Goal: Task Accomplishment & Management: Use online tool/utility

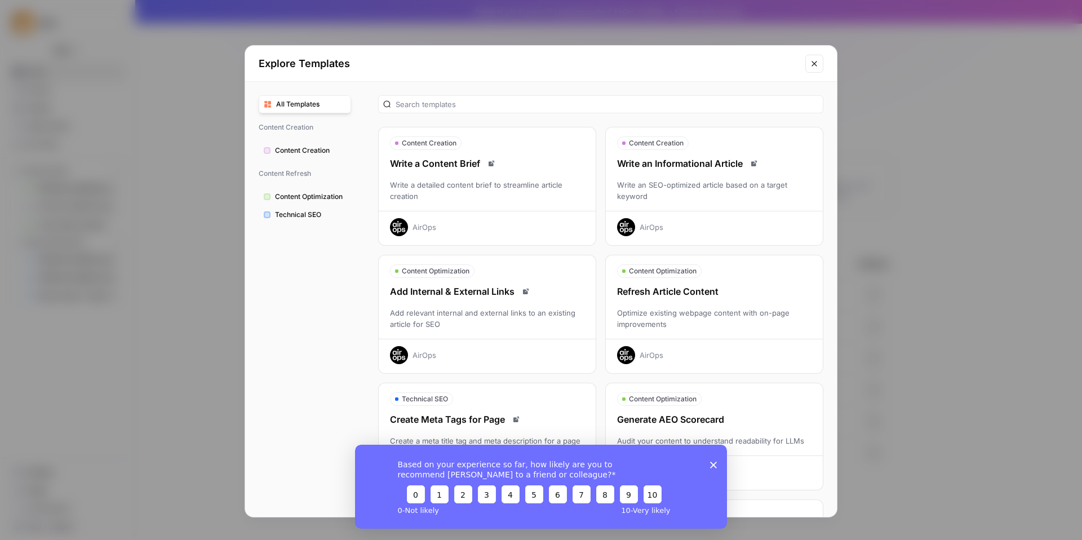
click at [822, 63] on button "Close modal" at bounding box center [814, 64] width 18 height 18
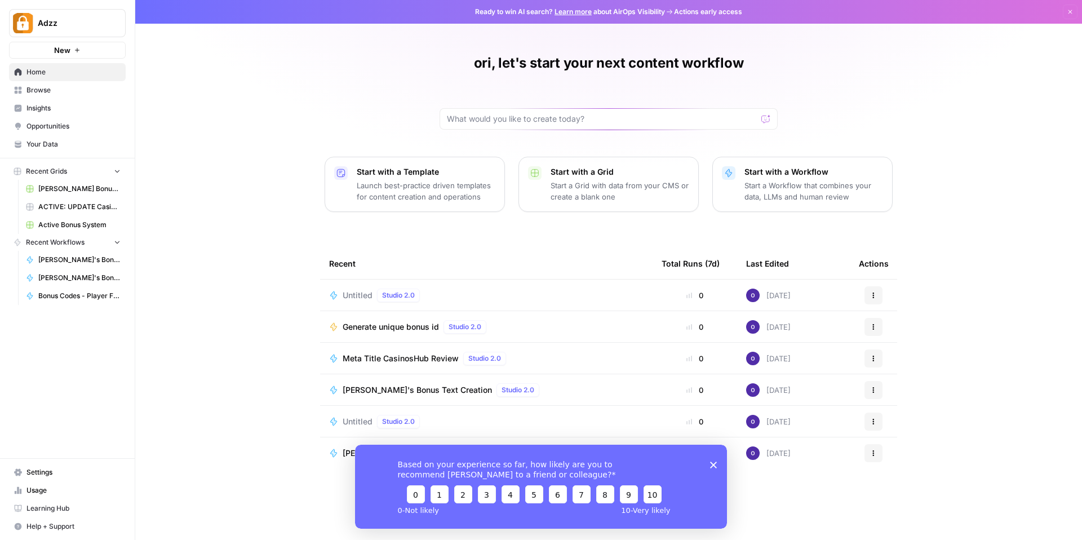
click at [215, 217] on div "ori, let's start your next content workflow Start with a Template Launch best-p…" at bounding box center [608, 270] width 947 height 540
click at [48, 92] on span "Browse" at bounding box center [73, 90] width 94 height 10
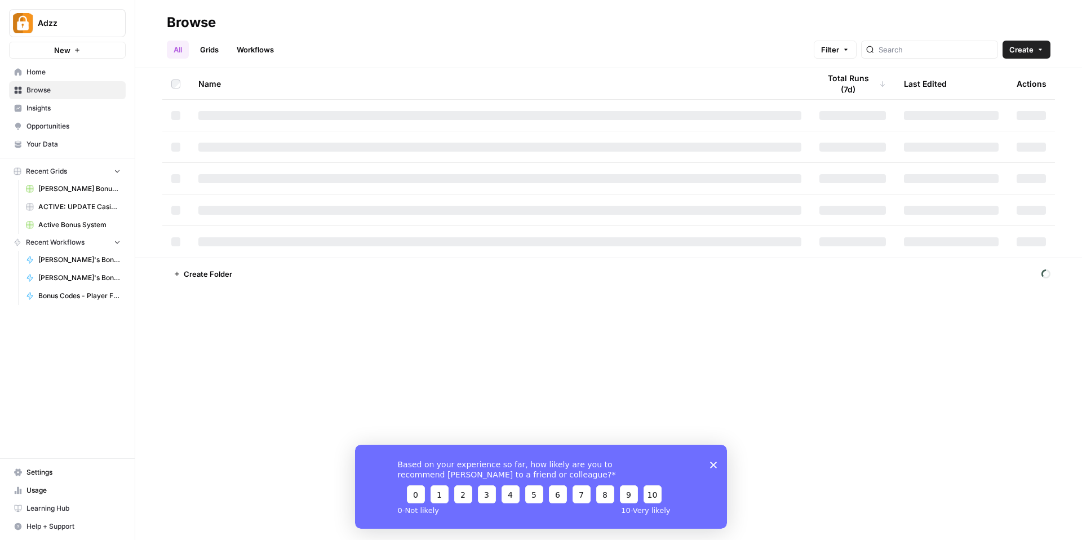
click at [75, 227] on span "Active Bonus System" at bounding box center [79, 225] width 82 height 10
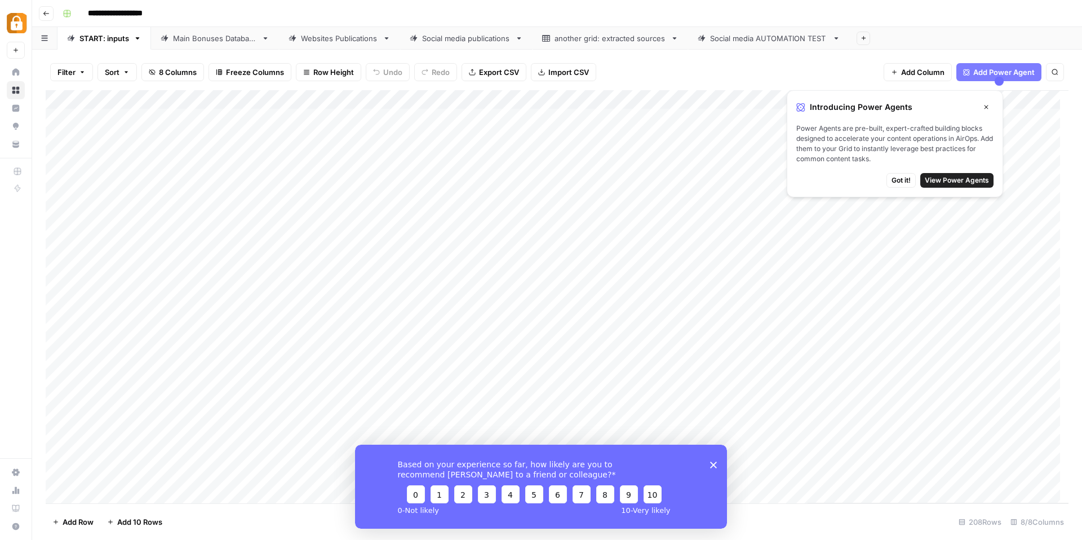
click at [176, 199] on div "Add Column" at bounding box center [557, 296] width 1023 height 413
click at [205, 182] on div "Add Column" at bounding box center [557, 296] width 1023 height 413
click at [47, 10] on icon "button" at bounding box center [46, 13] width 7 height 7
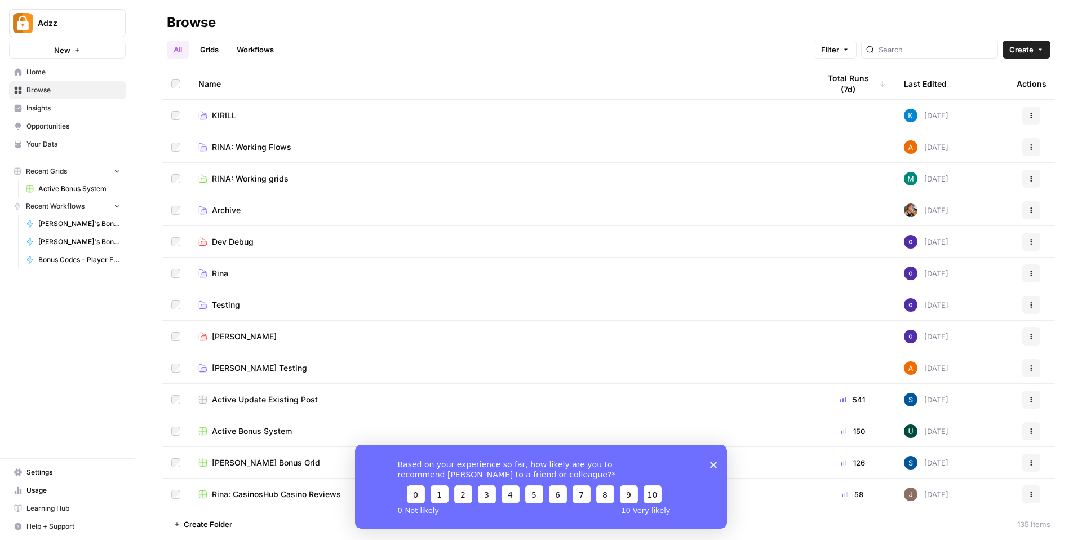
click at [270, 55] on link "Workflows" at bounding box center [255, 50] width 51 height 18
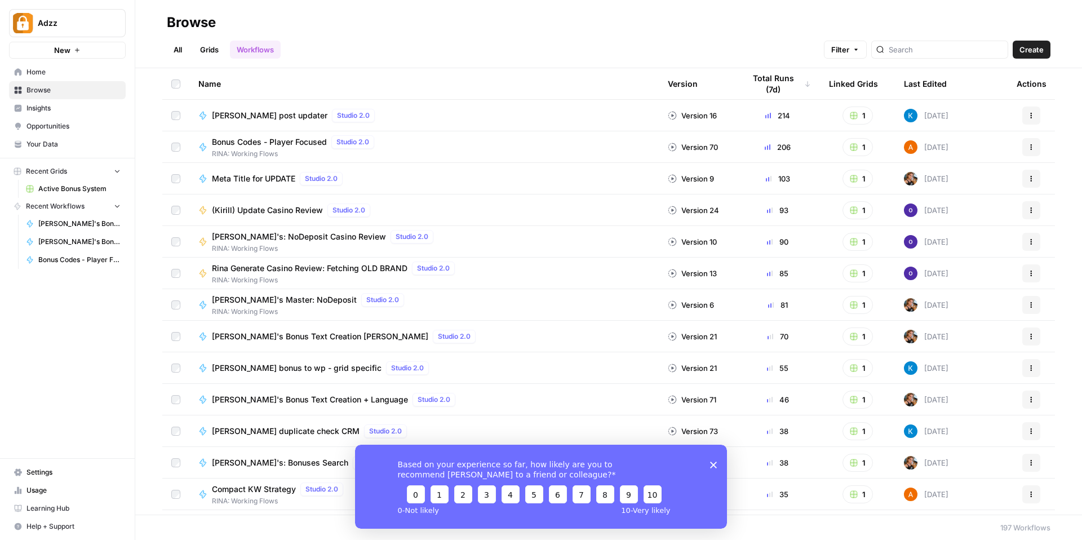
click at [281, 338] on span "[PERSON_NAME]'s Bonus Text Creation [PERSON_NAME]" at bounding box center [320, 336] width 216 height 11
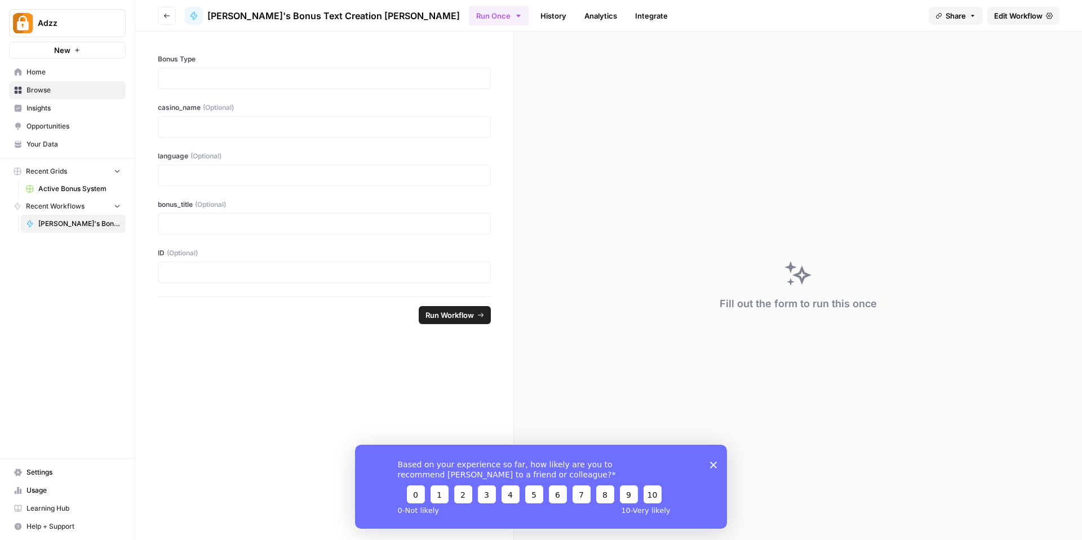
click at [1013, 15] on span "Edit Workflow" at bounding box center [1018, 15] width 48 height 11
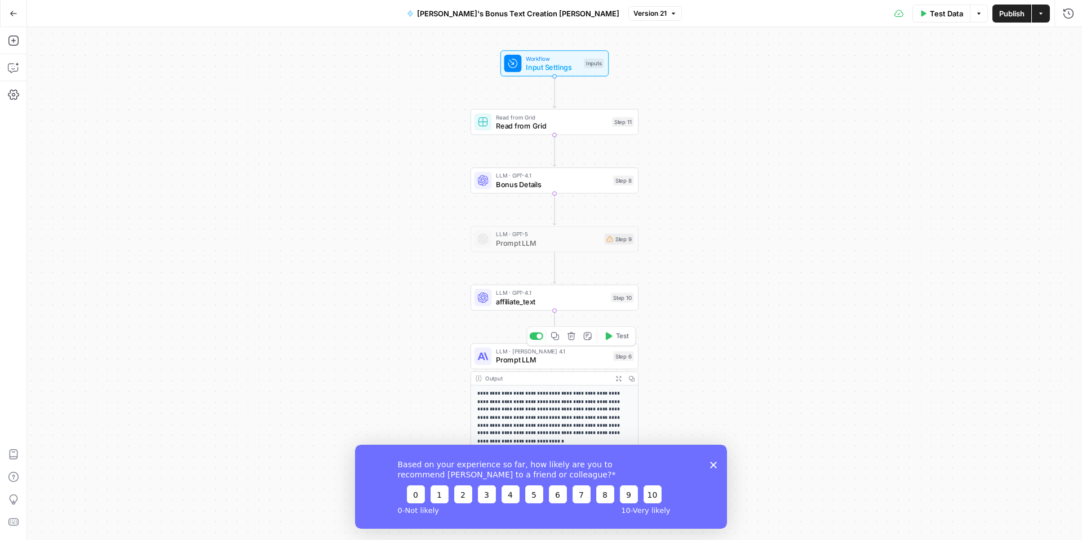
click at [532, 357] on span "Prompt LLM" at bounding box center [552, 359] width 113 height 11
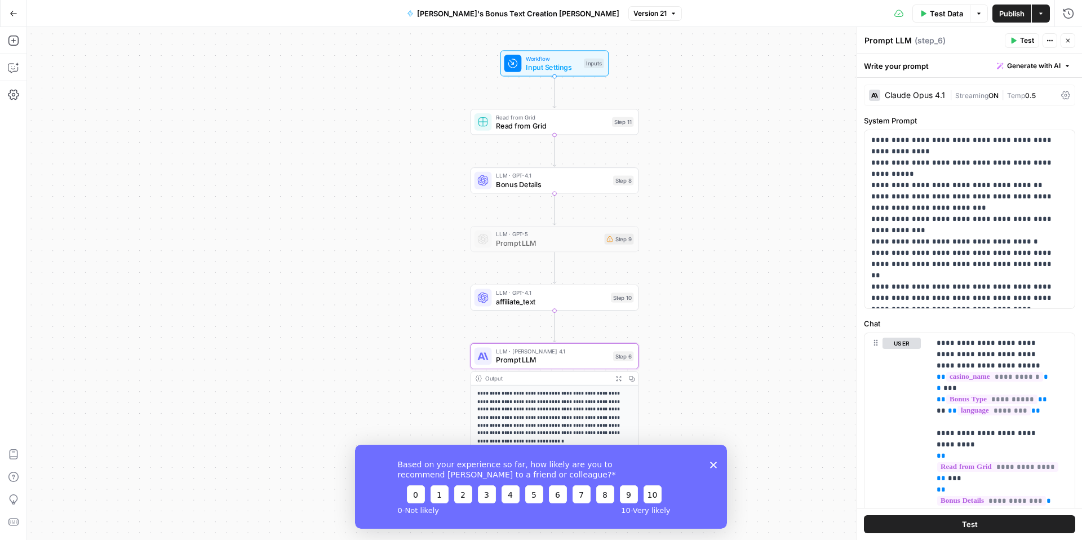
click at [1061, 92] on icon at bounding box center [1065, 95] width 9 height 9
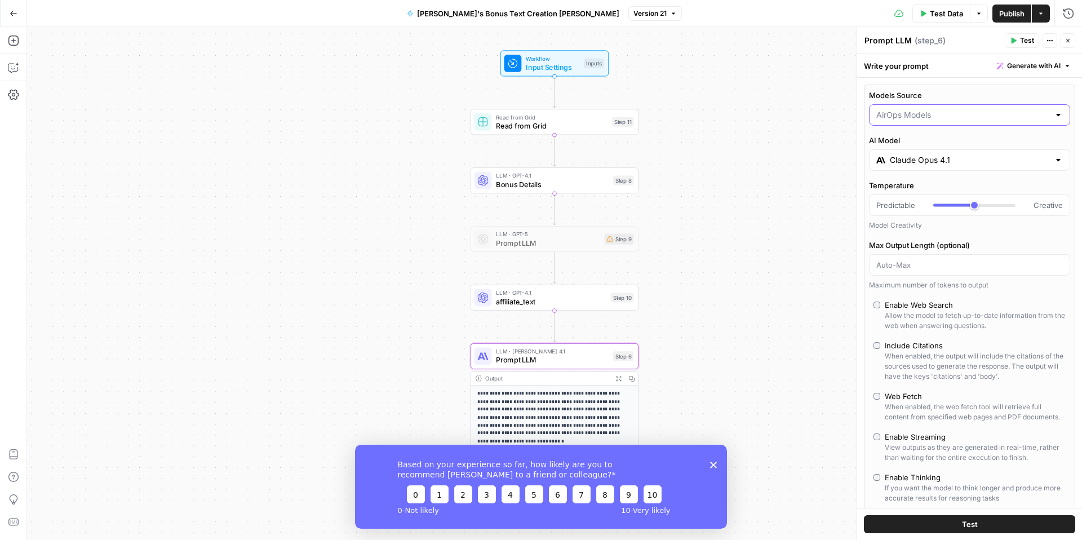
click at [992, 110] on input "Models Source" at bounding box center [962, 114] width 173 height 11
type input "AirOps Models"
click at [991, 92] on label "Models Source" at bounding box center [969, 95] width 201 height 11
click at [991, 109] on input "AirOps Models" at bounding box center [962, 114] width 173 height 11
type input "AirOps Models"
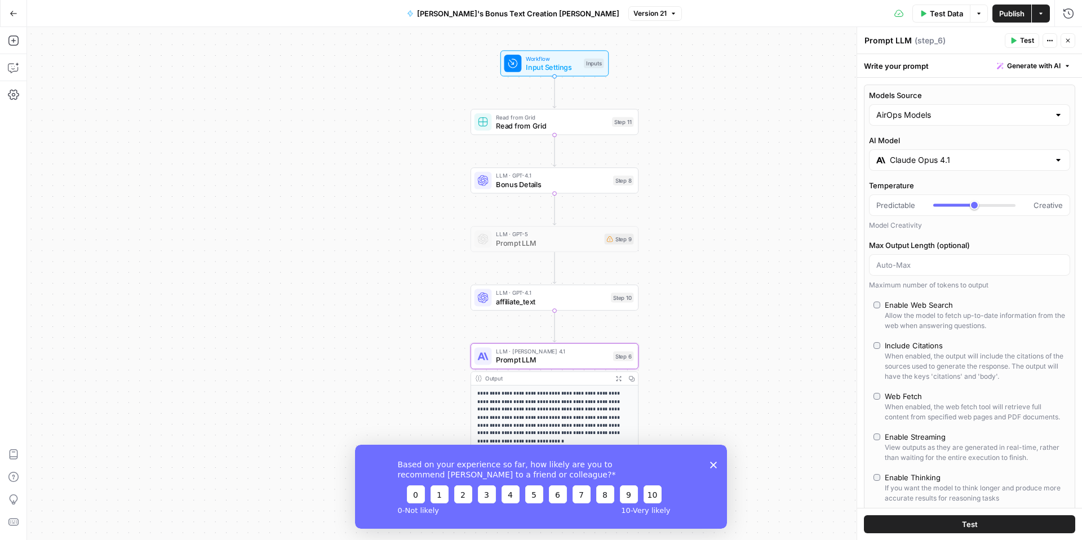
click at [956, 85] on div "Models Source AirOps Models AI Model [PERSON_NAME] Opus 4.1 Temperature Predict…" at bounding box center [969, 324] width 211 height 478
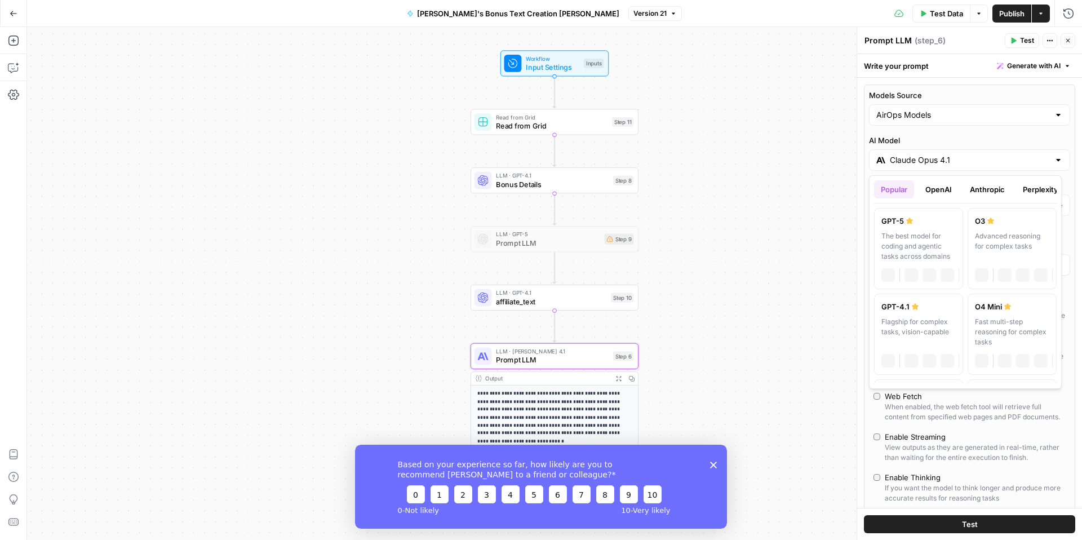
click at [935, 165] on input "Claude Opus 4.1" at bounding box center [969, 159] width 159 height 11
click at [917, 243] on div "The best model for coding and agentic tasks across domains" at bounding box center [918, 246] width 74 height 30
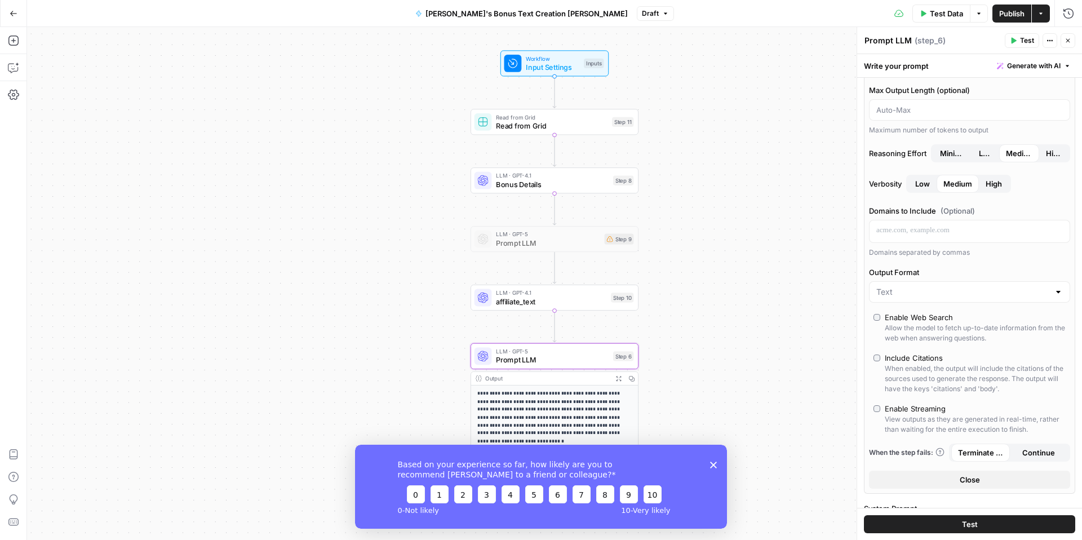
scroll to position [197, 0]
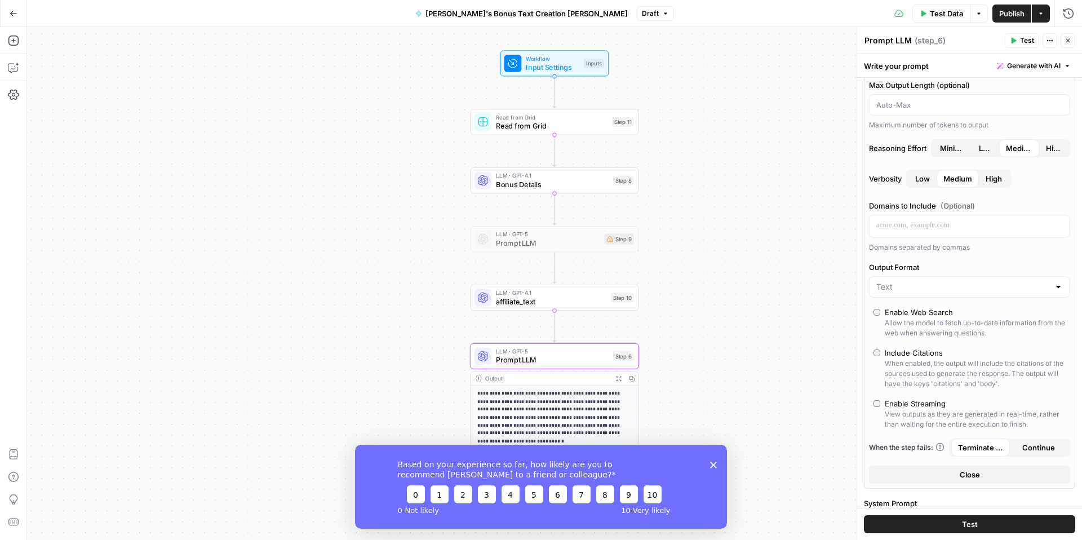
click at [918, 280] on div at bounding box center [969, 286] width 201 height 21
click at [923, 264] on label "Output Format" at bounding box center [969, 266] width 201 height 11
click at [923, 281] on input "Output Format" at bounding box center [962, 286] width 173 height 11
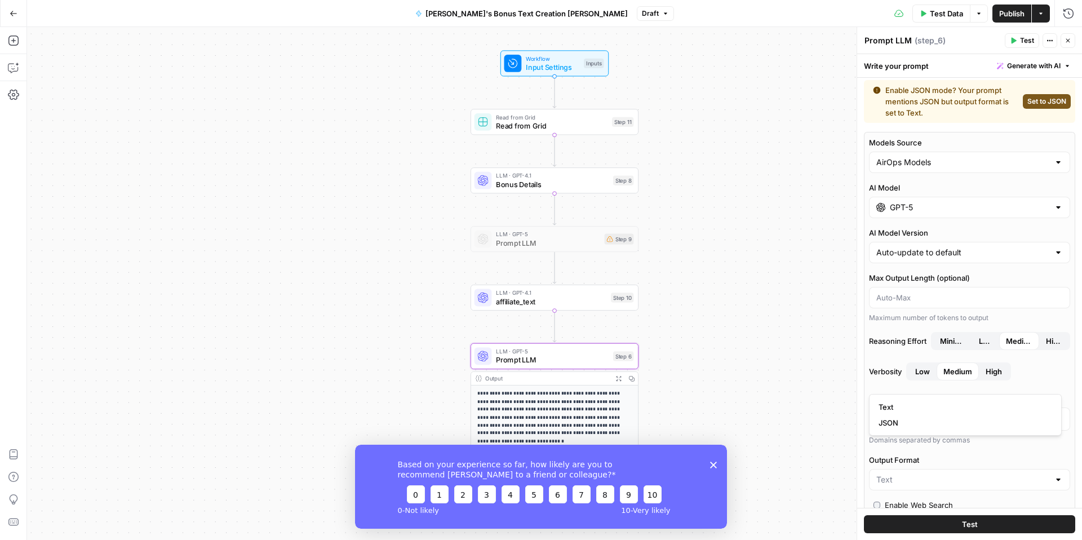
scroll to position [0, 0]
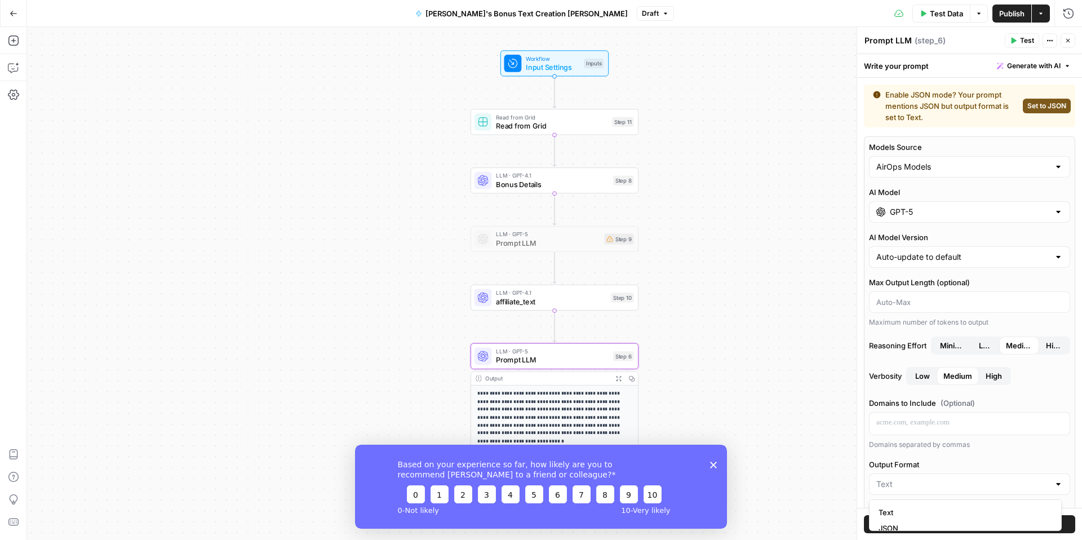
click at [901, 216] on input "GPT-5" at bounding box center [969, 211] width 159 height 11
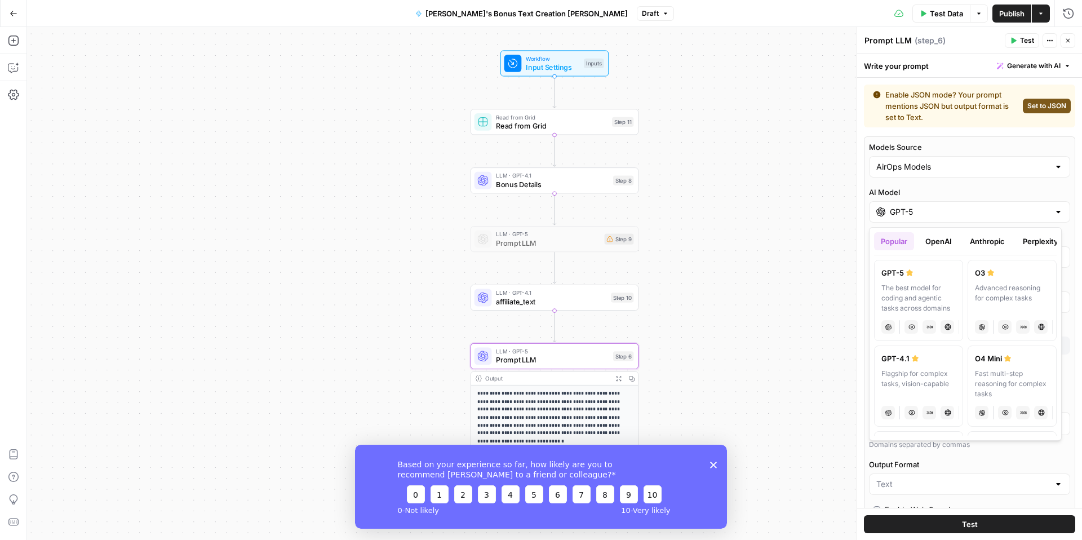
click at [988, 284] on div "Advanced reasoning for complex tasks" at bounding box center [1012, 298] width 74 height 30
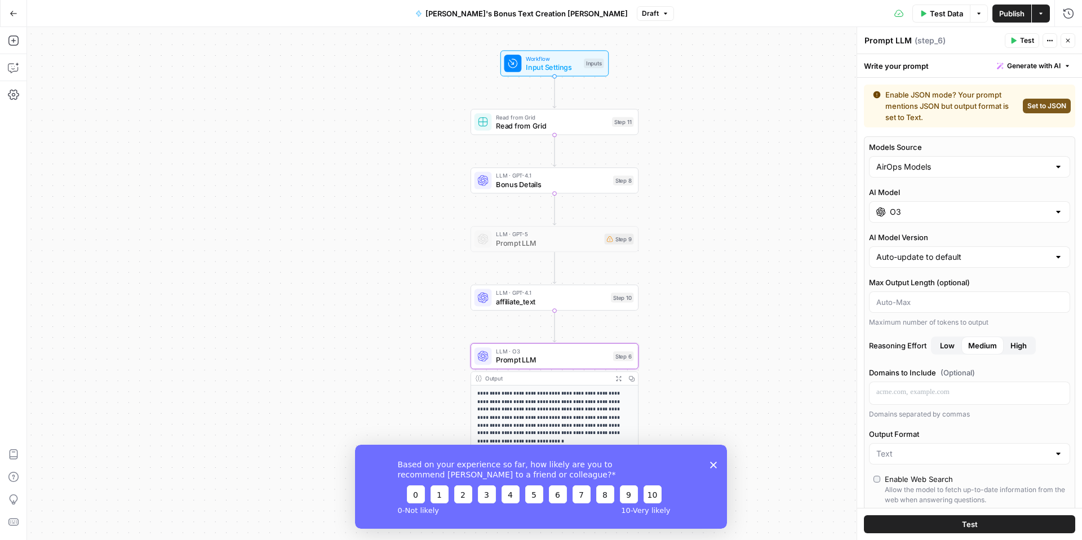
click at [916, 214] on input "O3" at bounding box center [969, 211] width 159 height 11
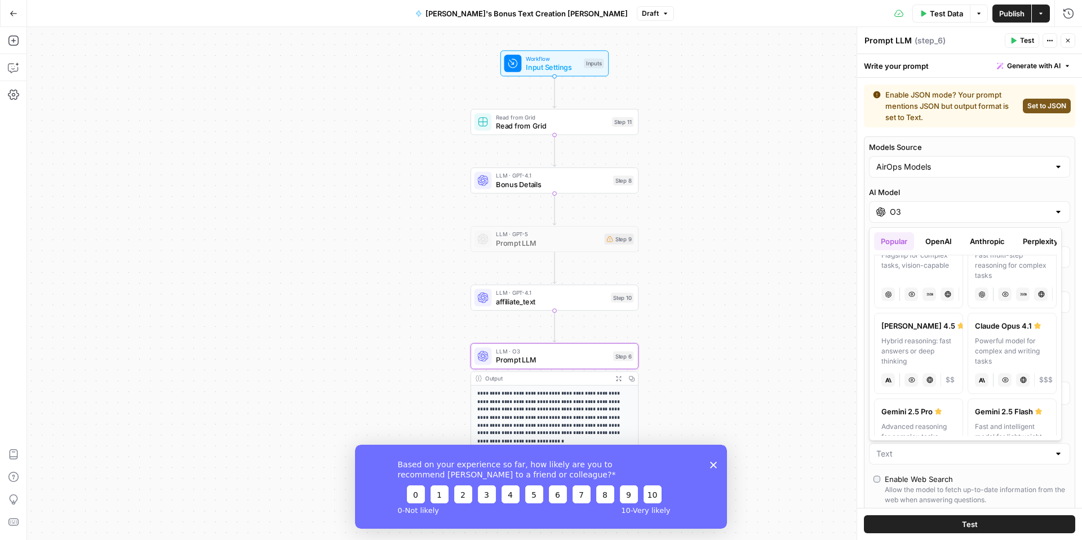
scroll to position [140, 0]
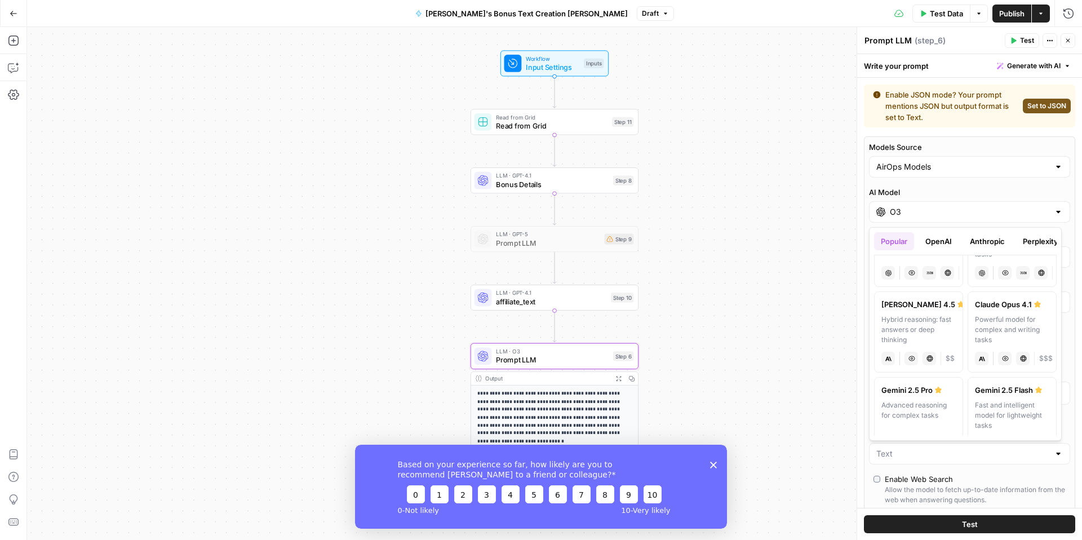
click at [942, 322] on div "Hybrid reasoning: fast answers or deep thinking" at bounding box center [918, 329] width 74 height 30
type input "[PERSON_NAME] 4.5"
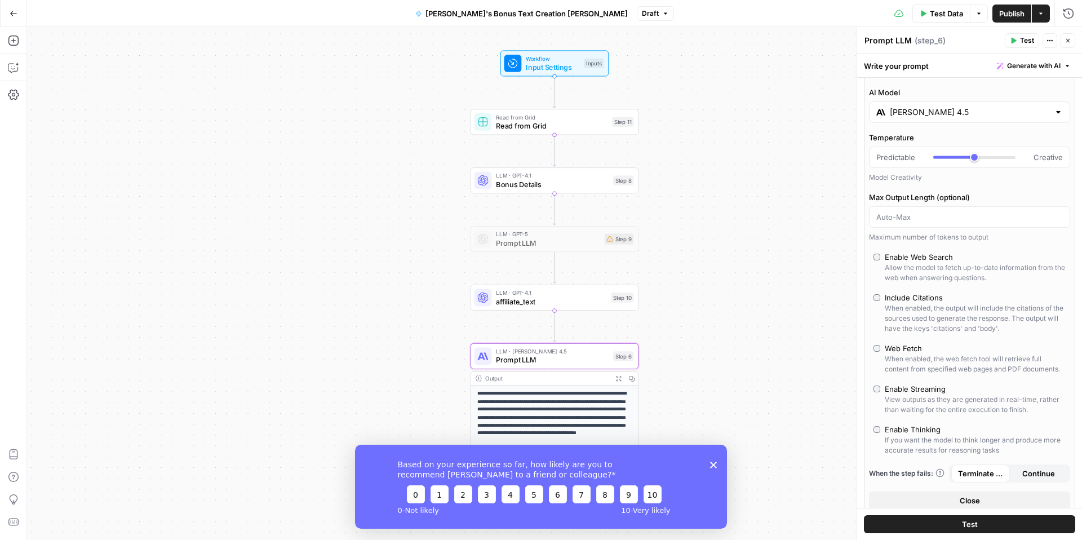
scroll to position [0, 0]
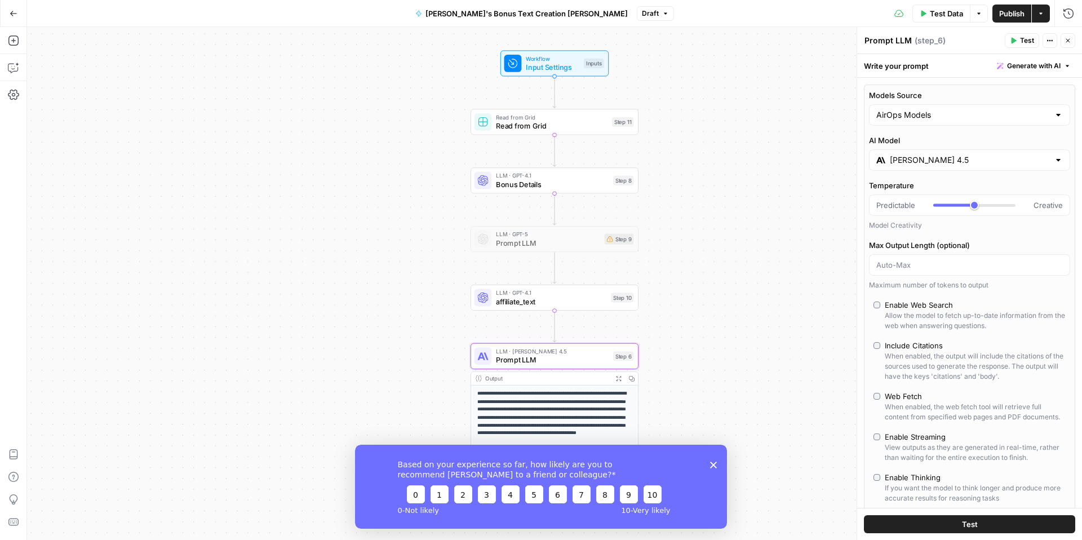
click at [925, 162] on input "[PERSON_NAME] 4.5" at bounding box center [969, 159] width 159 height 11
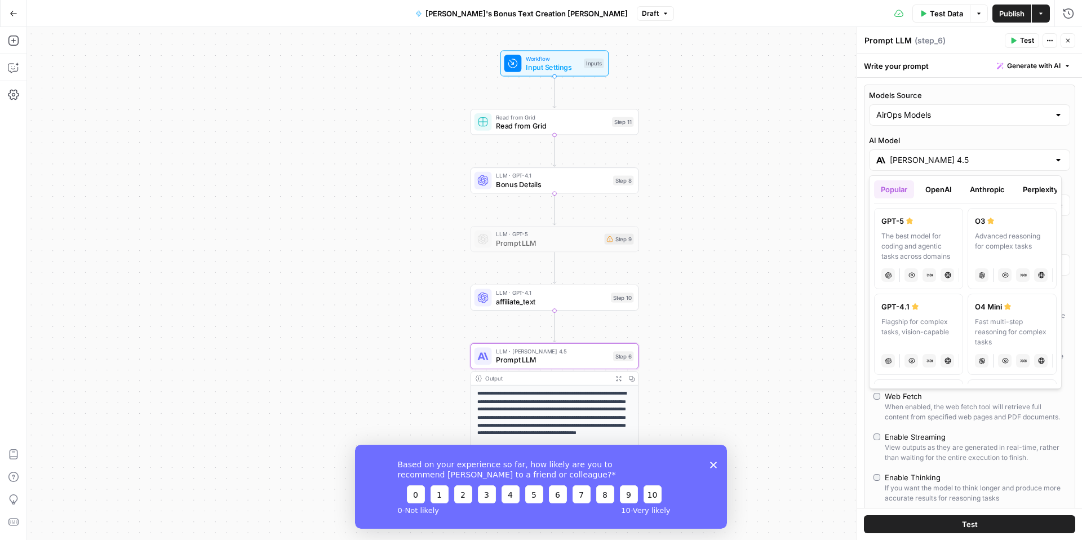
click at [920, 101] on div "Models Source AirOps Models" at bounding box center [969, 108] width 201 height 36
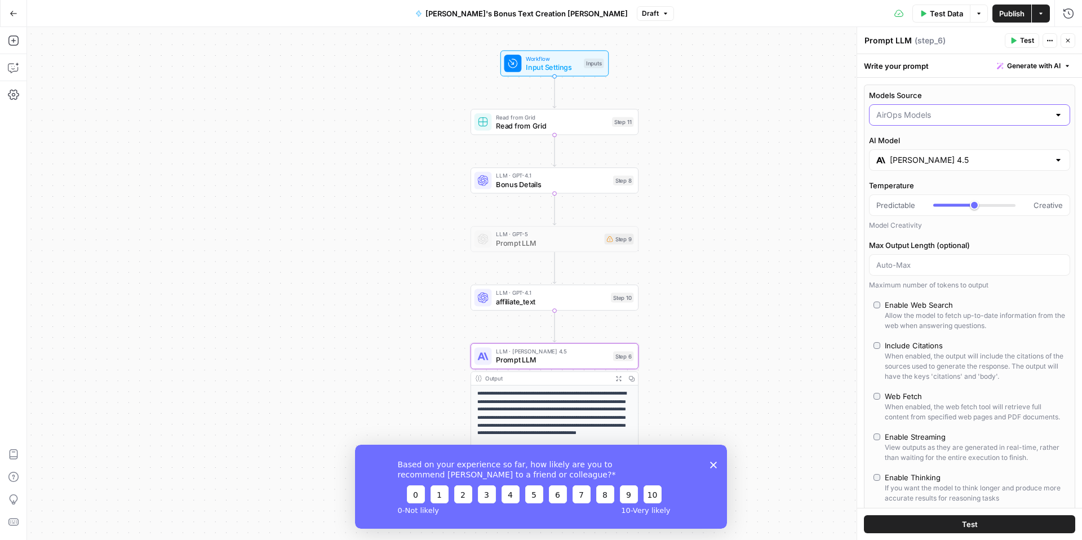
click at [921, 114] on input "Models Source" at bounding box center [962, 114] width 173 height 11
click at [925, 159] on span "My Models" at bounding box center [962, 158] width 169 height 11
type input "My Models"
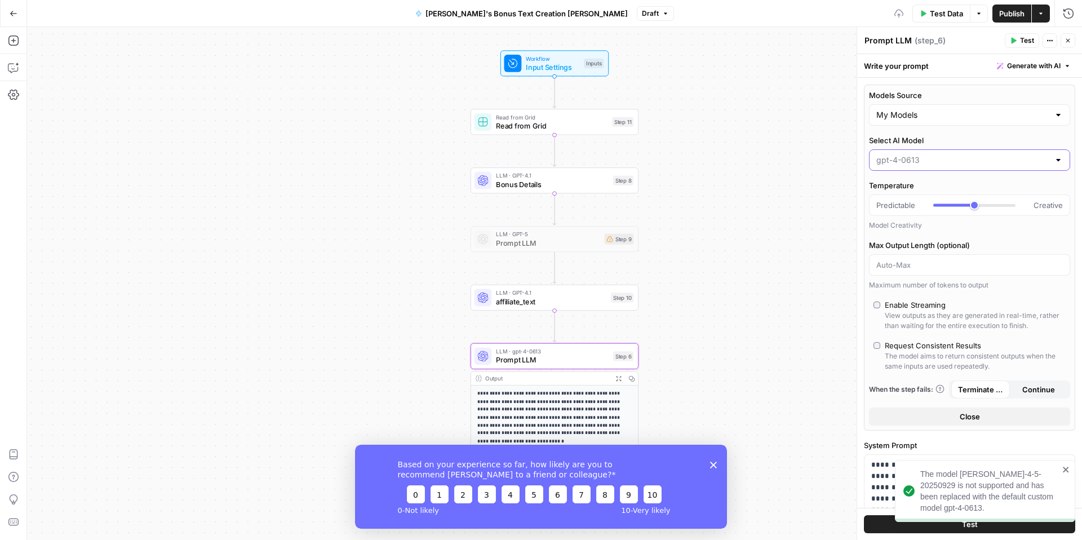
click at [925, 159] on input "Select AI Model" at bounding box center [962, 159] width 173 height 11
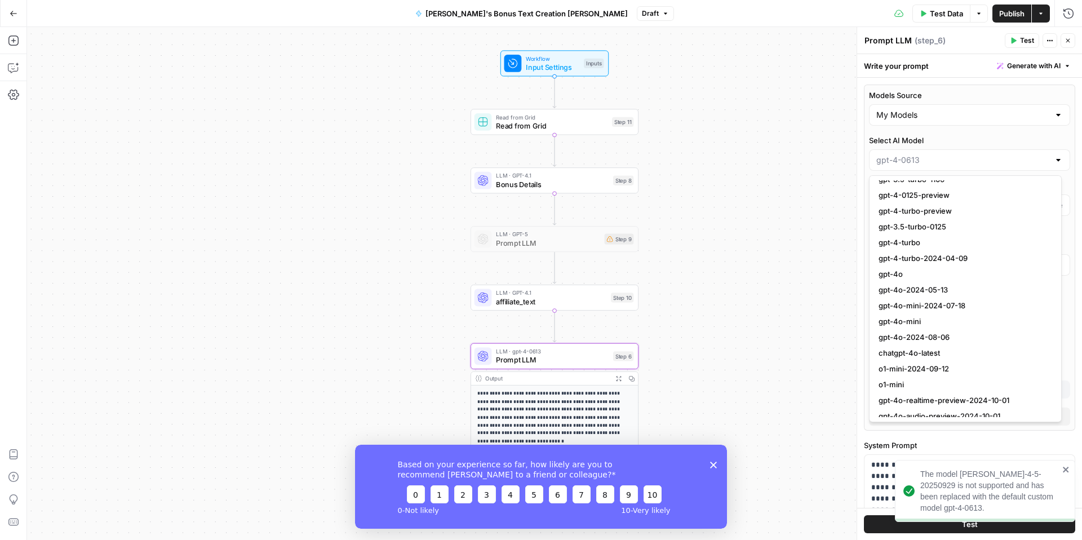
scroll to position [241, 0]
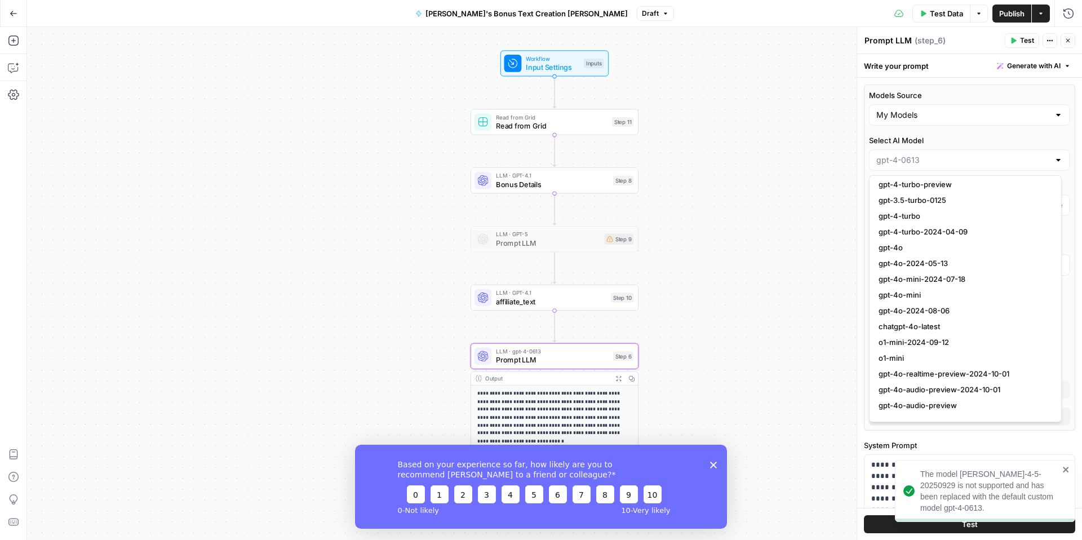
type input "gpt-4-0613"
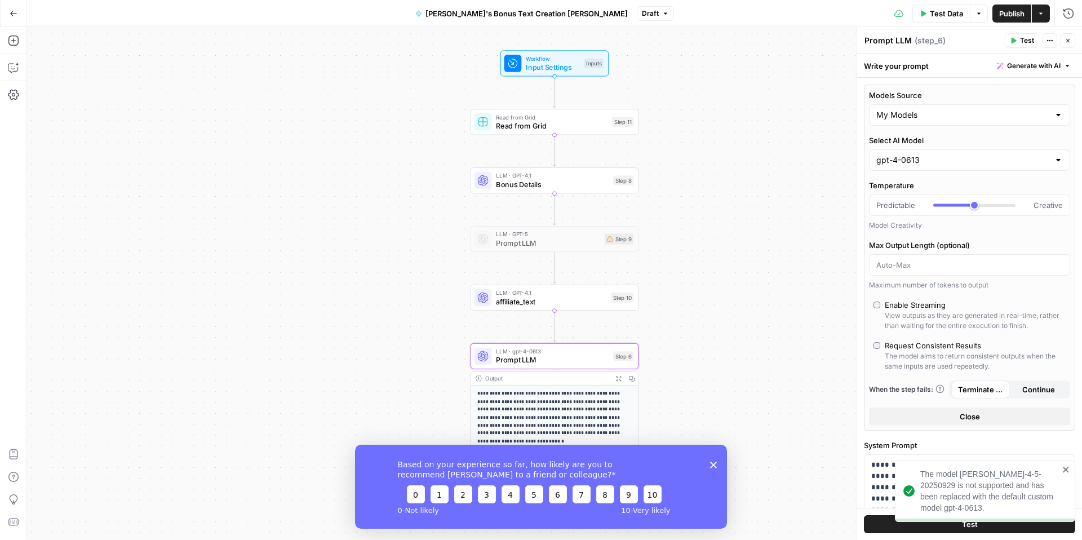
click at [845, 350] on div "**********" at bounding box center [554, 283] width 1055 height 513
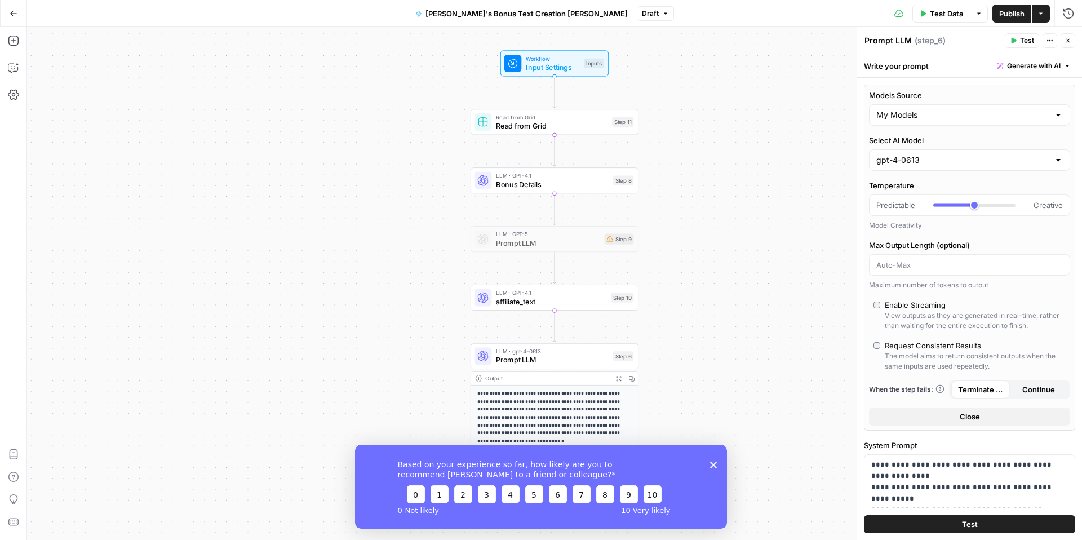
click at [20, 12] on button "Go Back" at bounding box center [13, 13] width 20 height 20
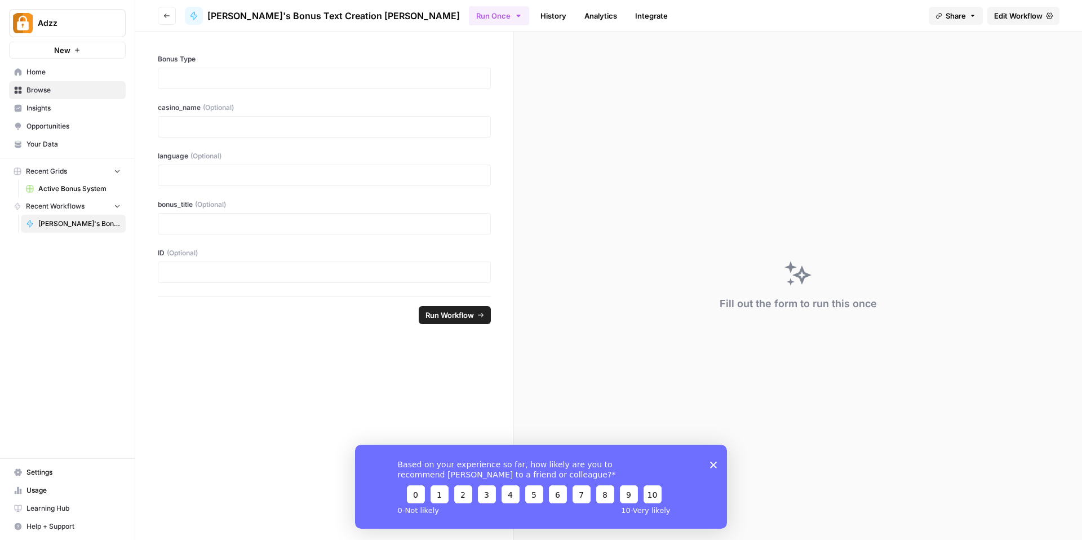
click at [87, 374] on div "Adzz New Home Browse Insights Opportunities Your Data Recent Grids Active Bonus…" at bounding box center [67, 270] width 135 height 540
click at [223, 385] on form "Bonus Type casino_name (Optional) language (Optional) bonus_title (Optional) ID…" at bounding box center [324, 286] width 379 height 508
click at [46, 146] on span "Your Data" at bounding box center [73, 144] width 94 height 10
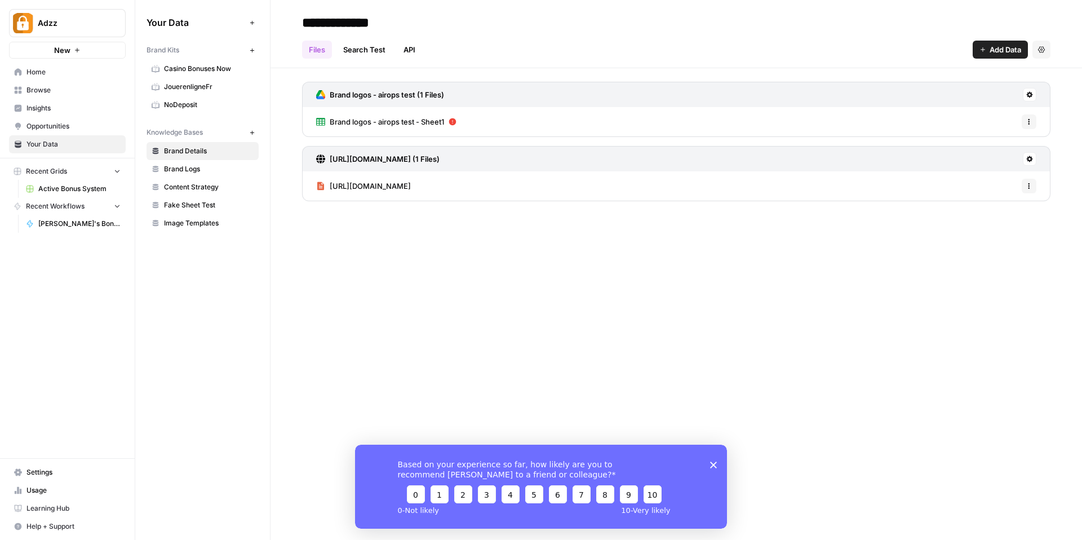
click at [376, 265] on div "**********" at bounding box center [675, 270] width 811 height 540
click at [1001, 57] on button "Add Data" at bounding box center [1000, 50] width 55 height 18
click at [777, 33] on div "Files Search Test API Add Data Settings" at bounding box center [676, 45] width 748 height 27
